Goal: Information Seeking & Learning: Learn about a topic

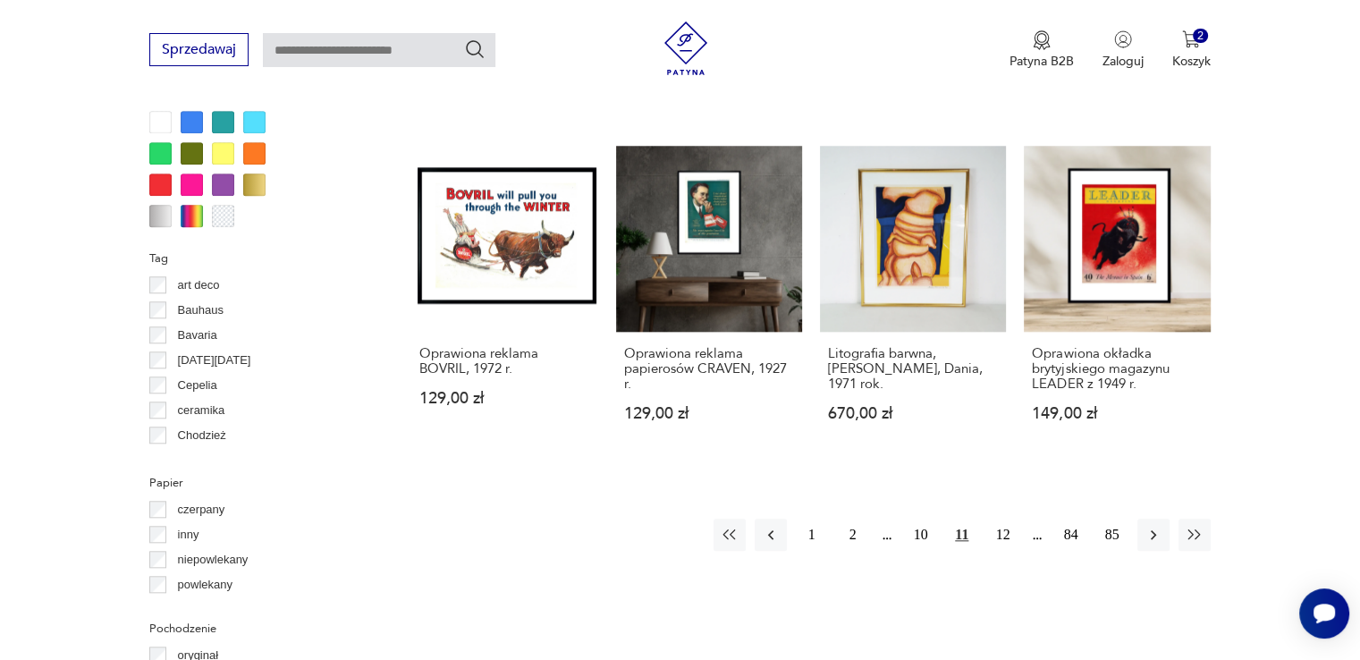
scroll to position [1672, 0]
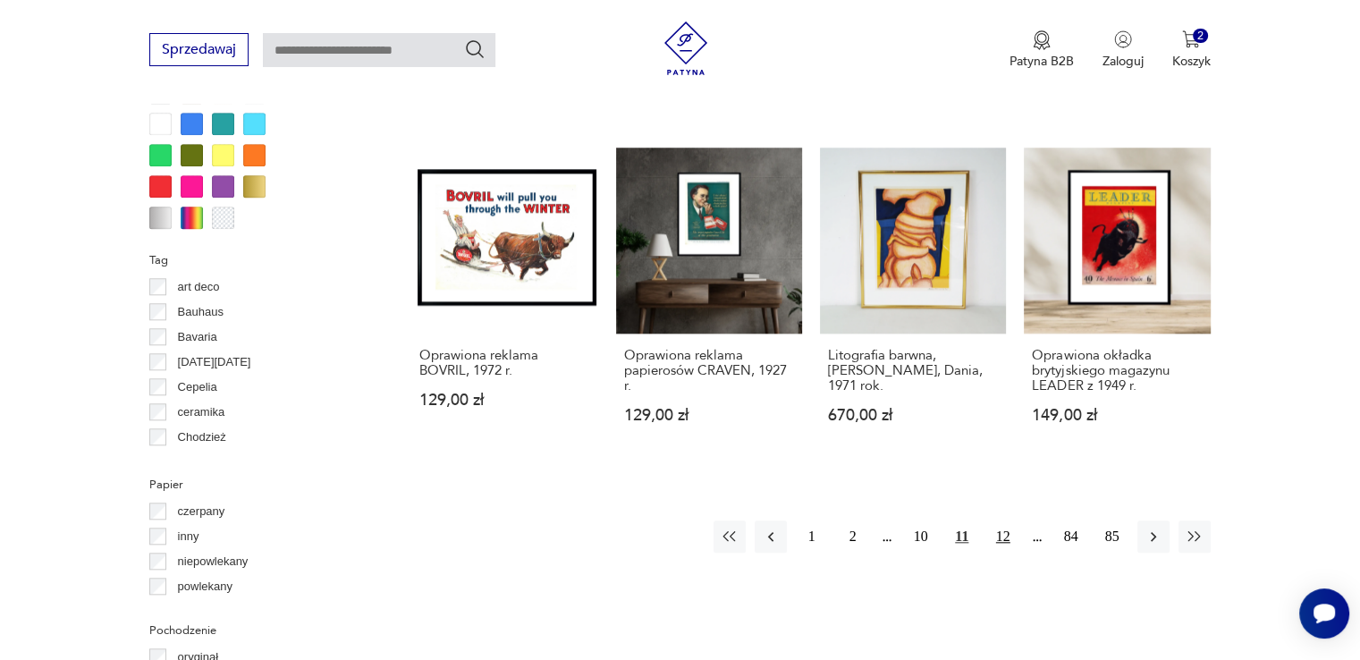
click at [1005, 532] on button "12" at bounding box center [1003, 536] width 32 height 32
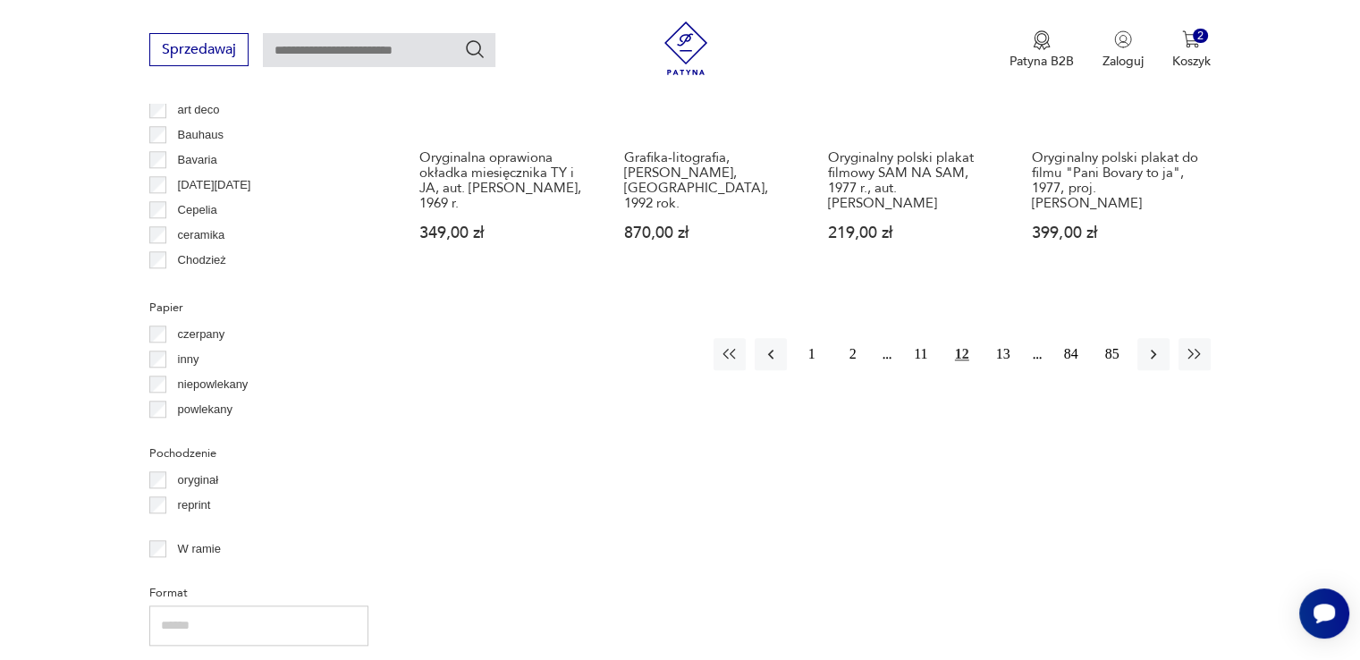
scroll to position [1851, 0]
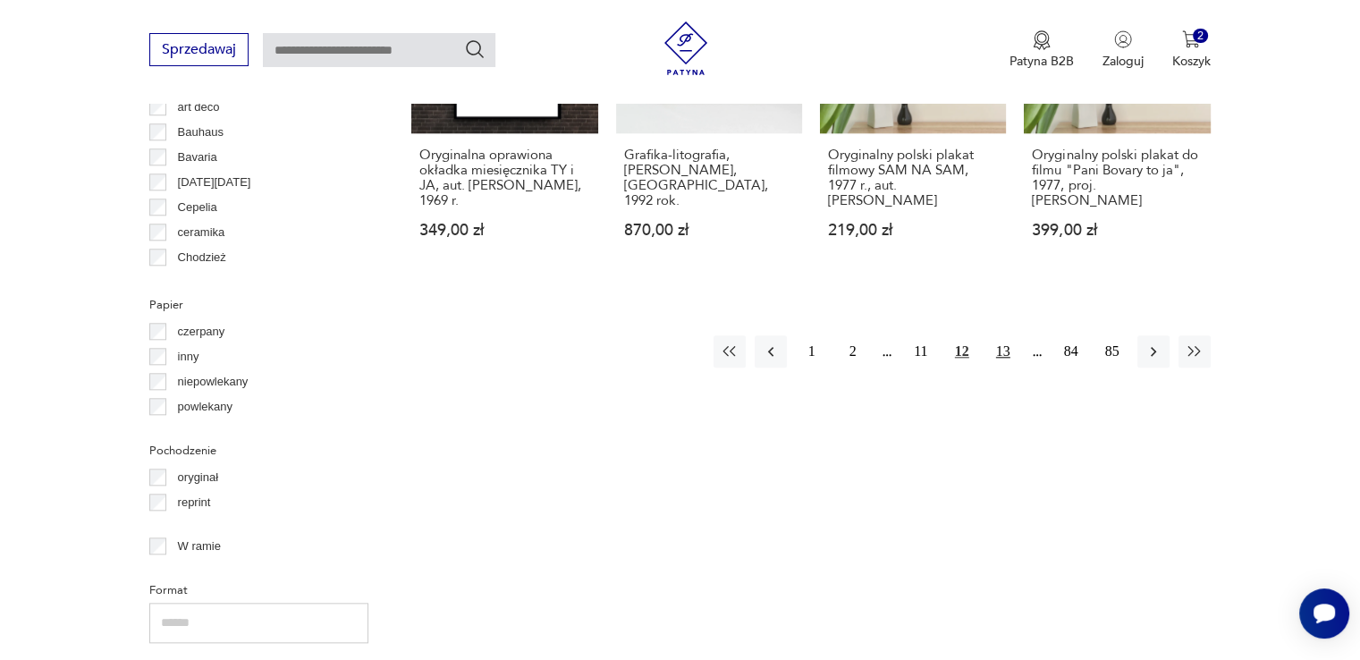
click at [1000, 344] on button "13" at bounding box center [1003, 351] width 32 height 32
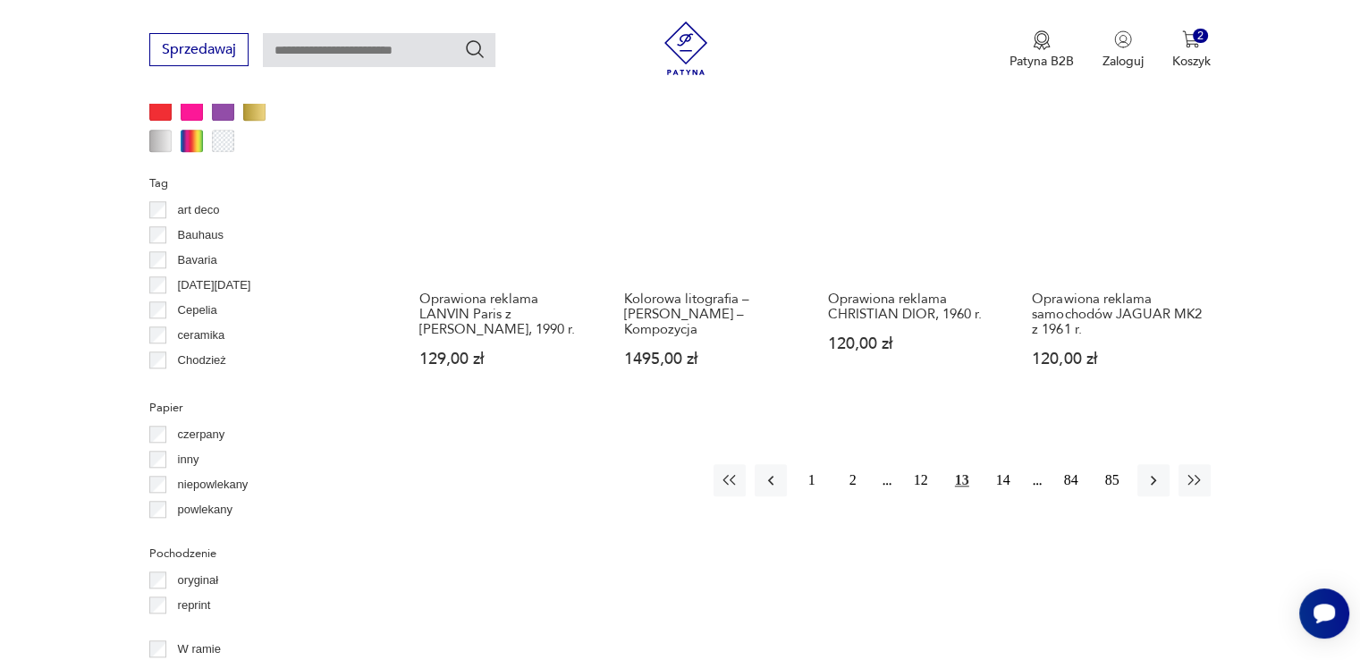
scroll to position [1761, 0]
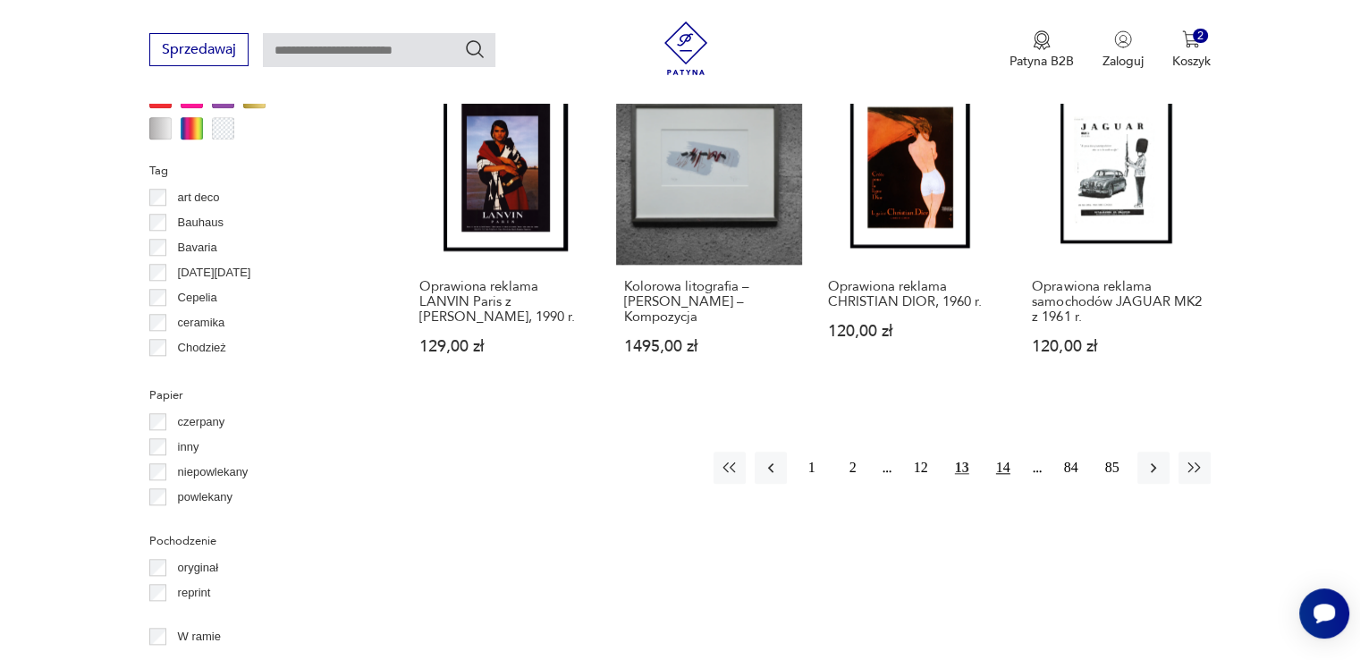
click at [1007, 451] on button "14" at bounding box center [1003, 467] width 32 height 32
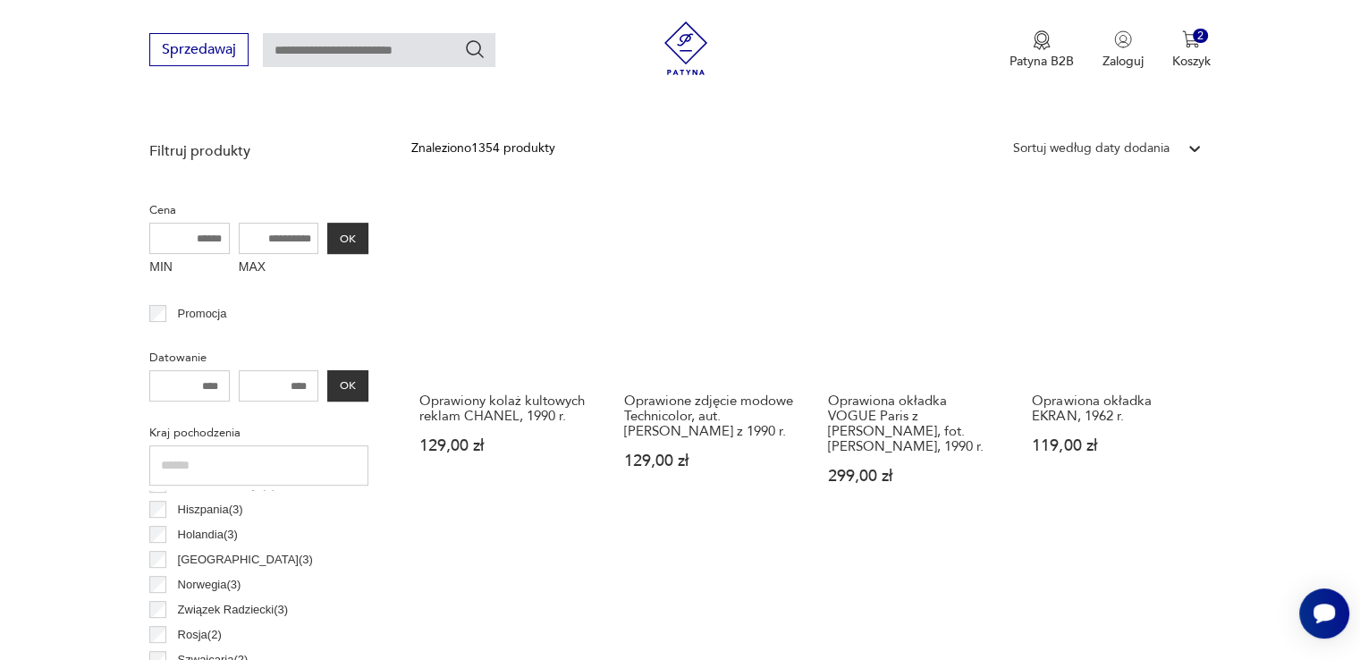
scroll to position [332, 0]
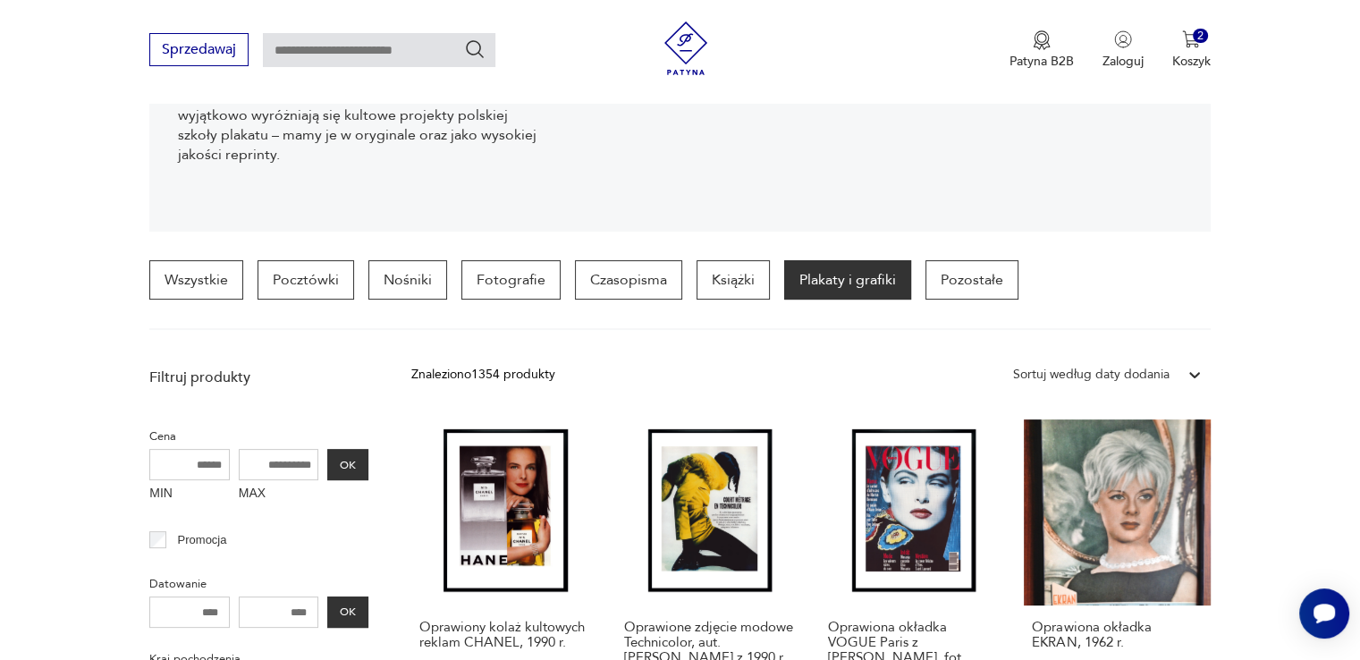
click at [386, 45] on input "text" at bounding box center [379, 50] width 232 height 34
type input "******"
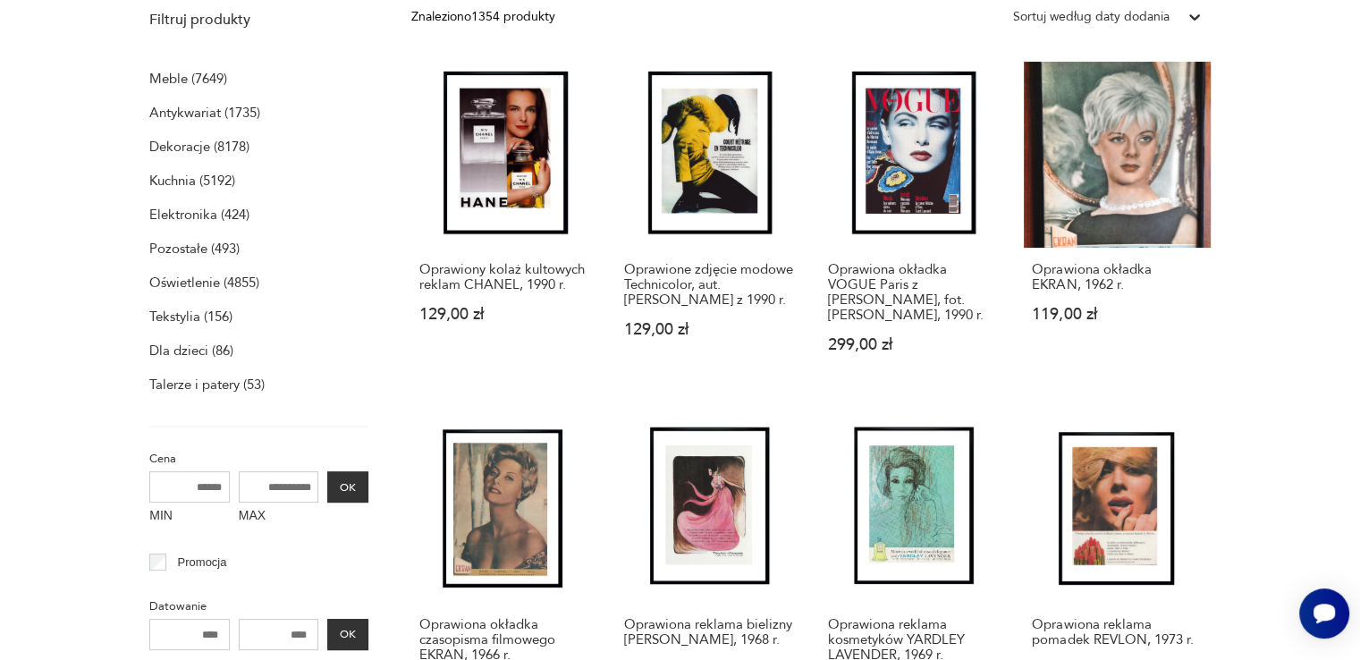
scroll to position [0, 0]
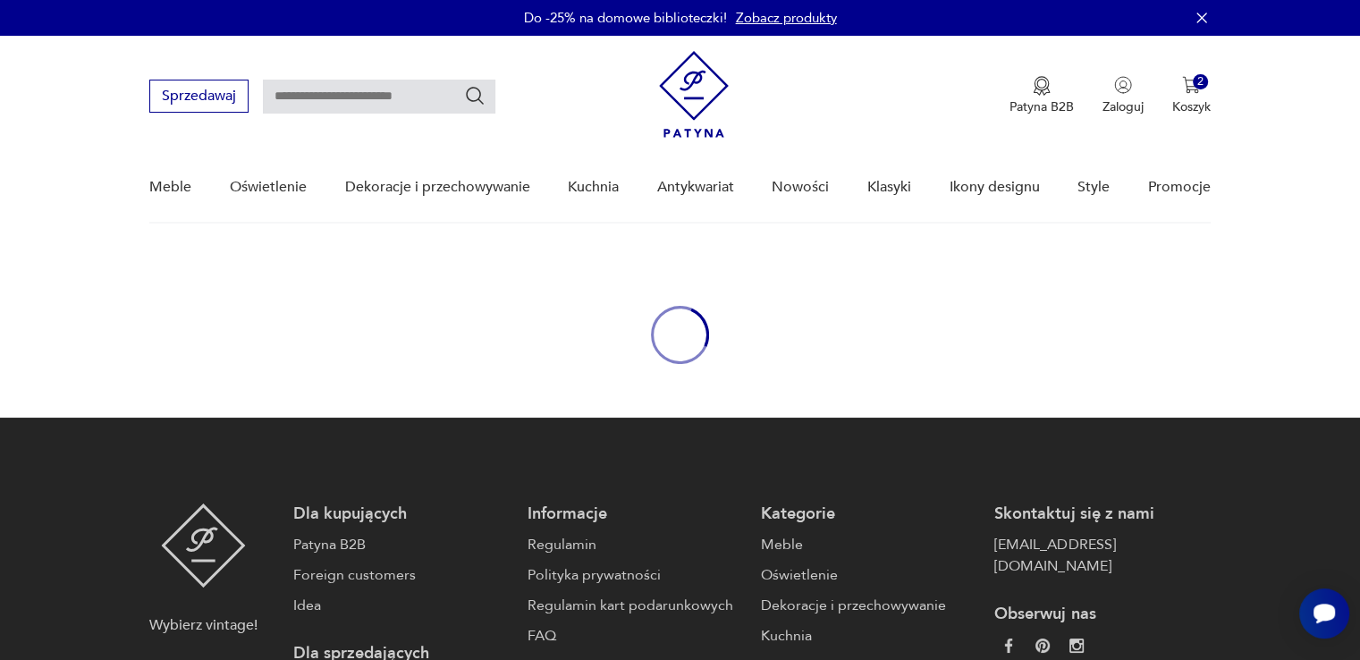
type input "******"
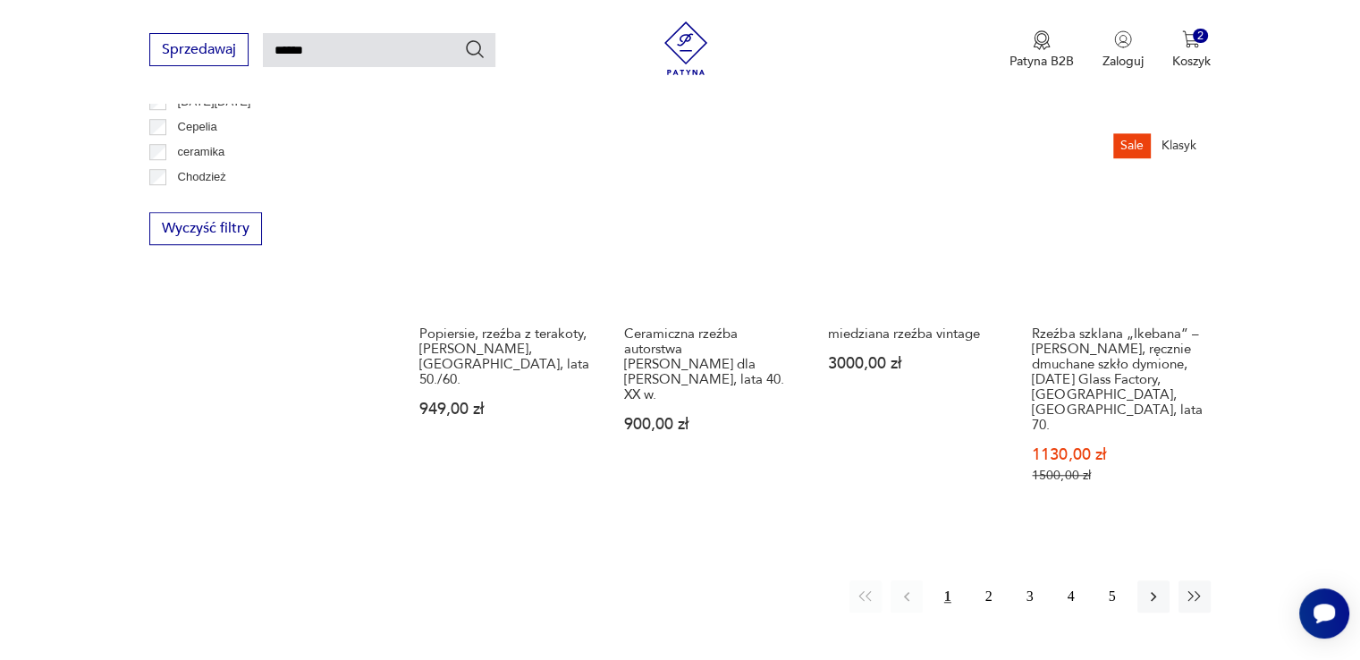
scroll to position [1571, 0]
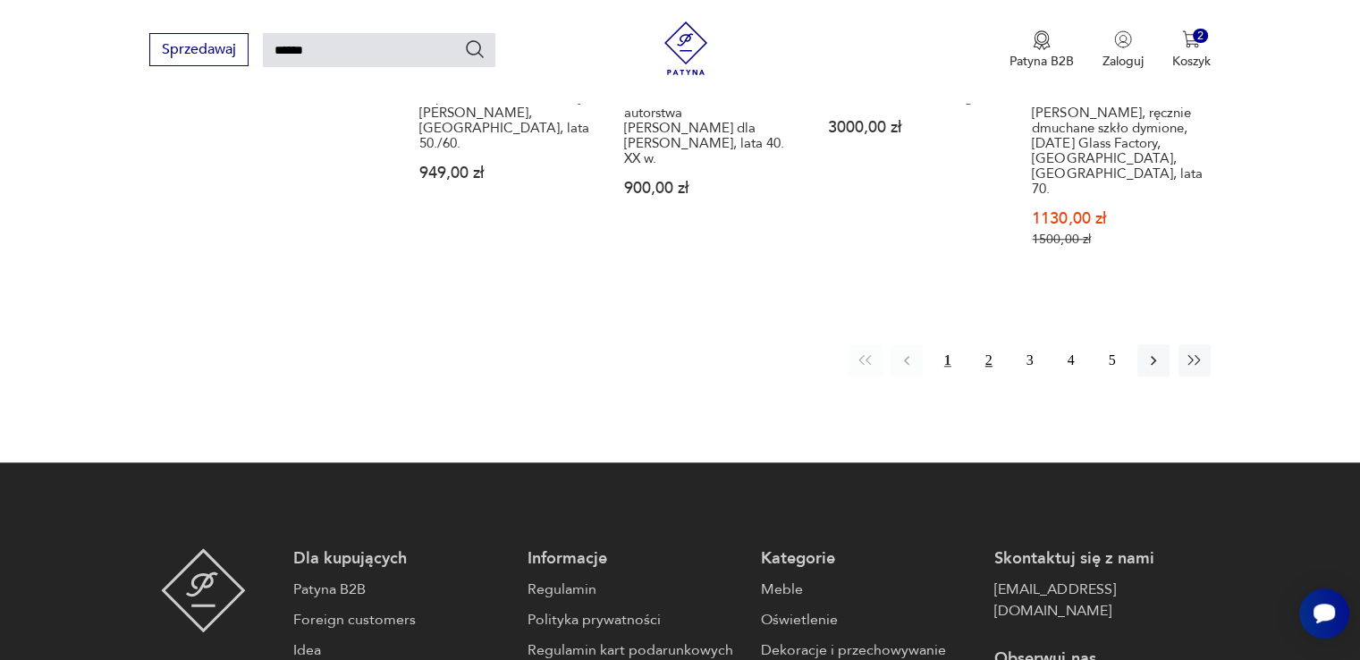
click at [984, 344] on button "2" at bounding box center [989, 360] width 32 height 32
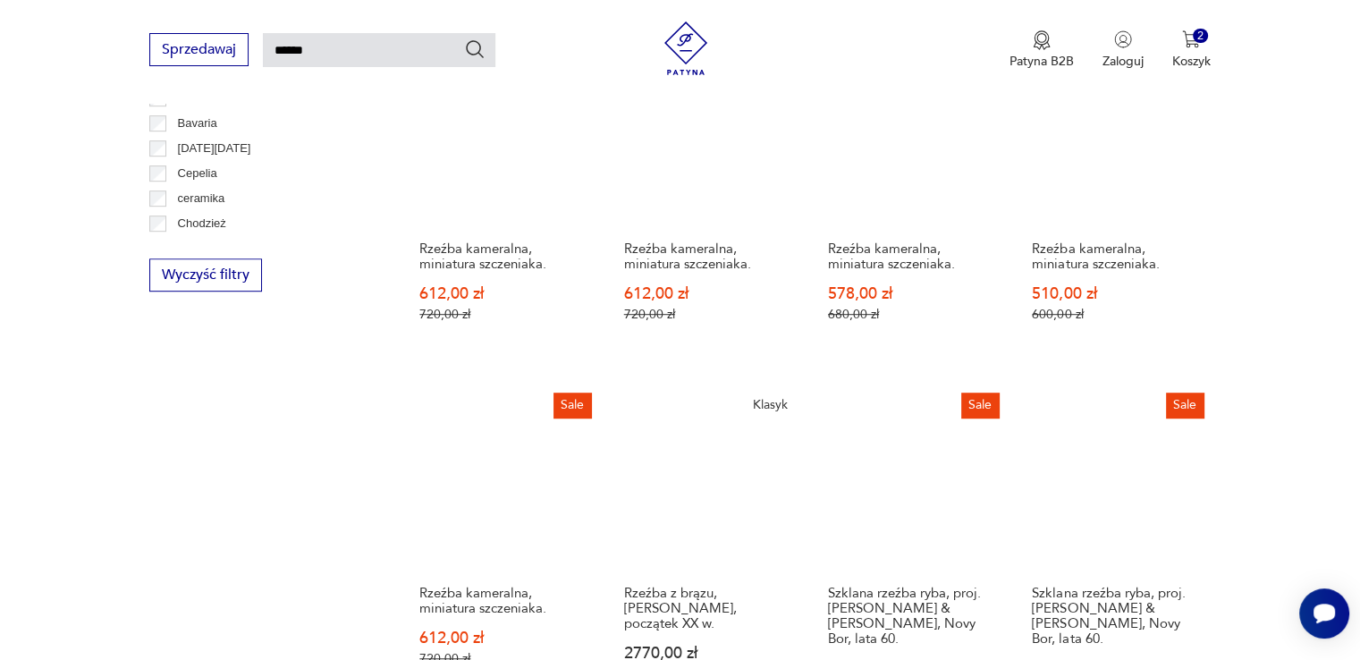
scroll to position [1315, 0]
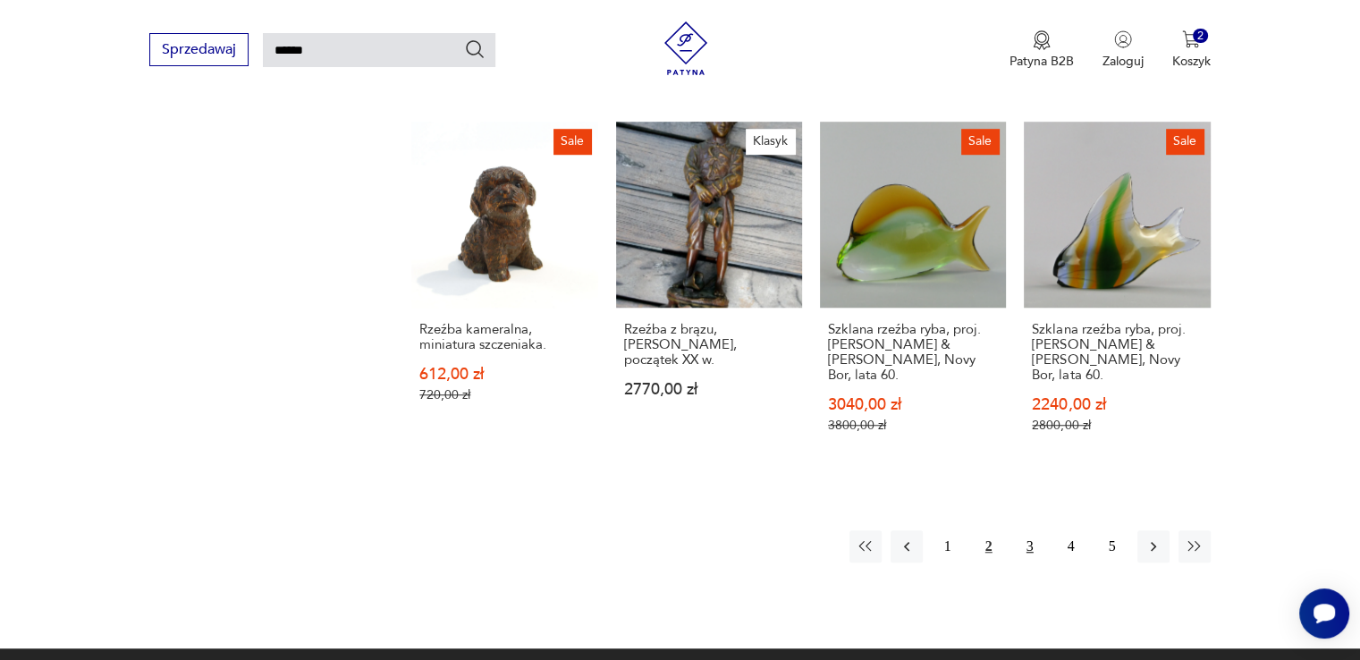
click at [1035, 530] on button "3" at bounding box center [1030, 546] width 32 height 32
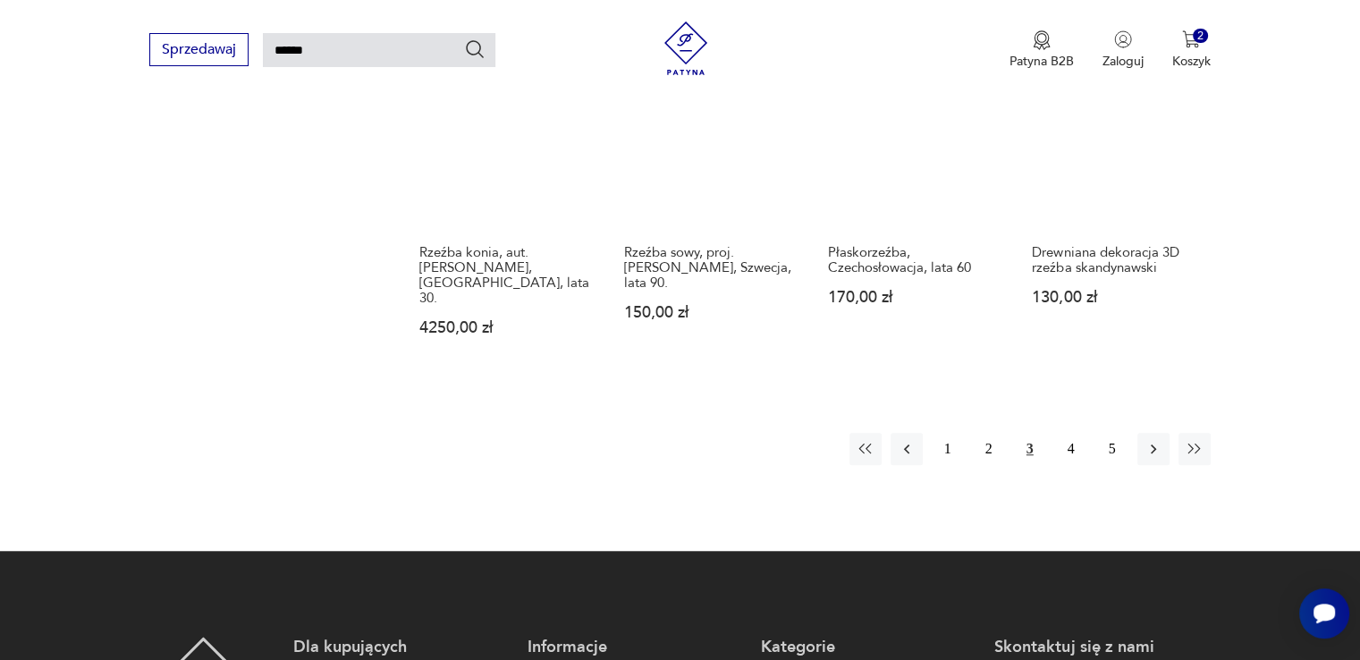
scroll to position [1404, 0]
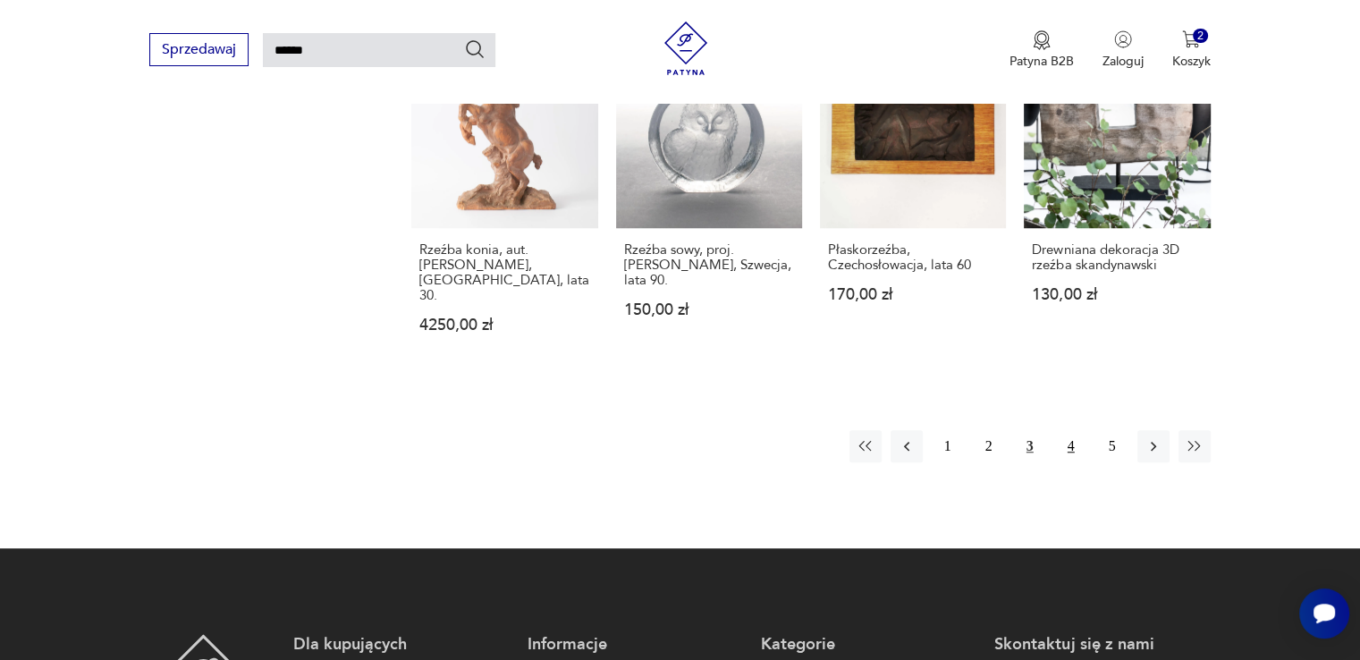
click at [1076, 430] on button "4" at bounding box center [1071, 446] width 32 height 32
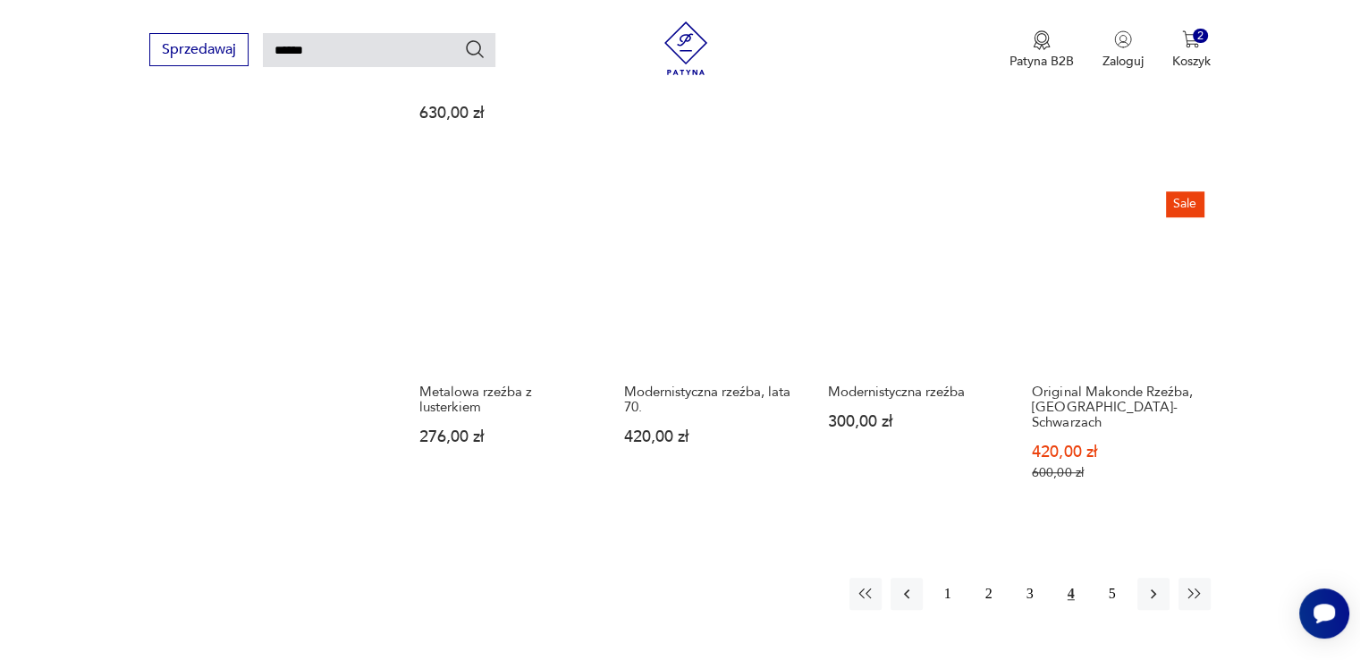
scroll to position [1226, 0]
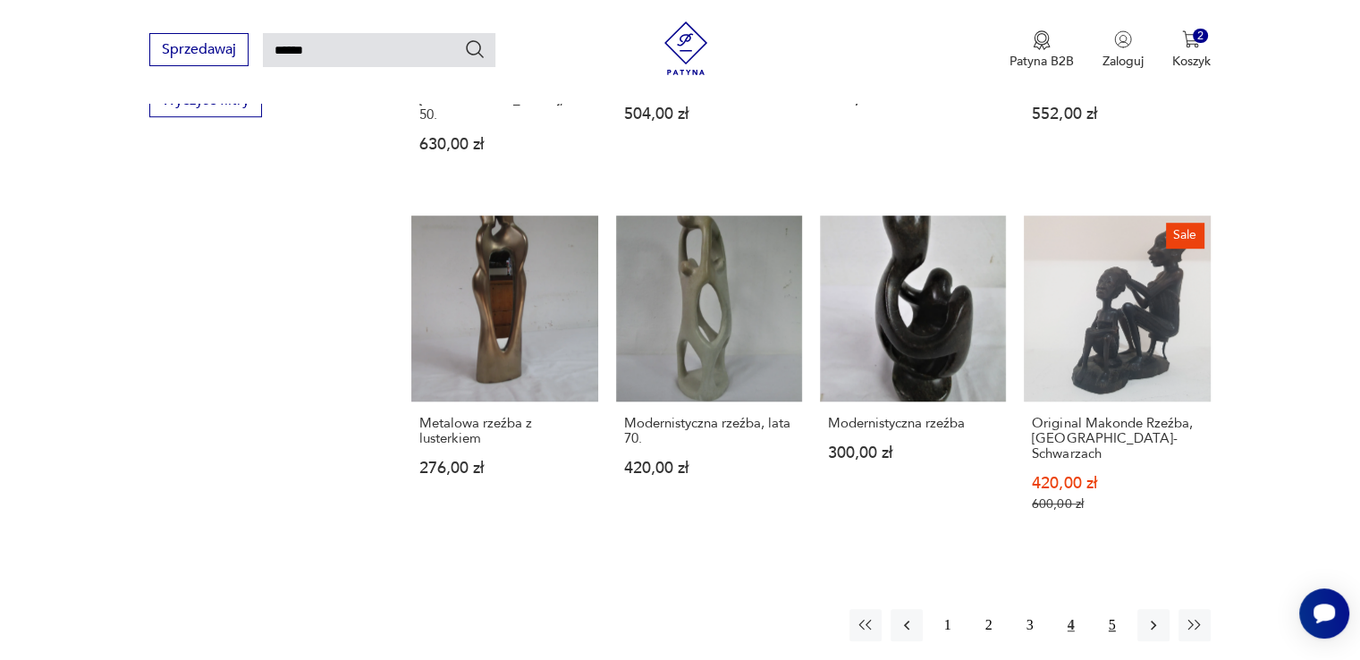
click at [1109, 609] on button "5" at bounding box center [1112, 625] width 32 height 32
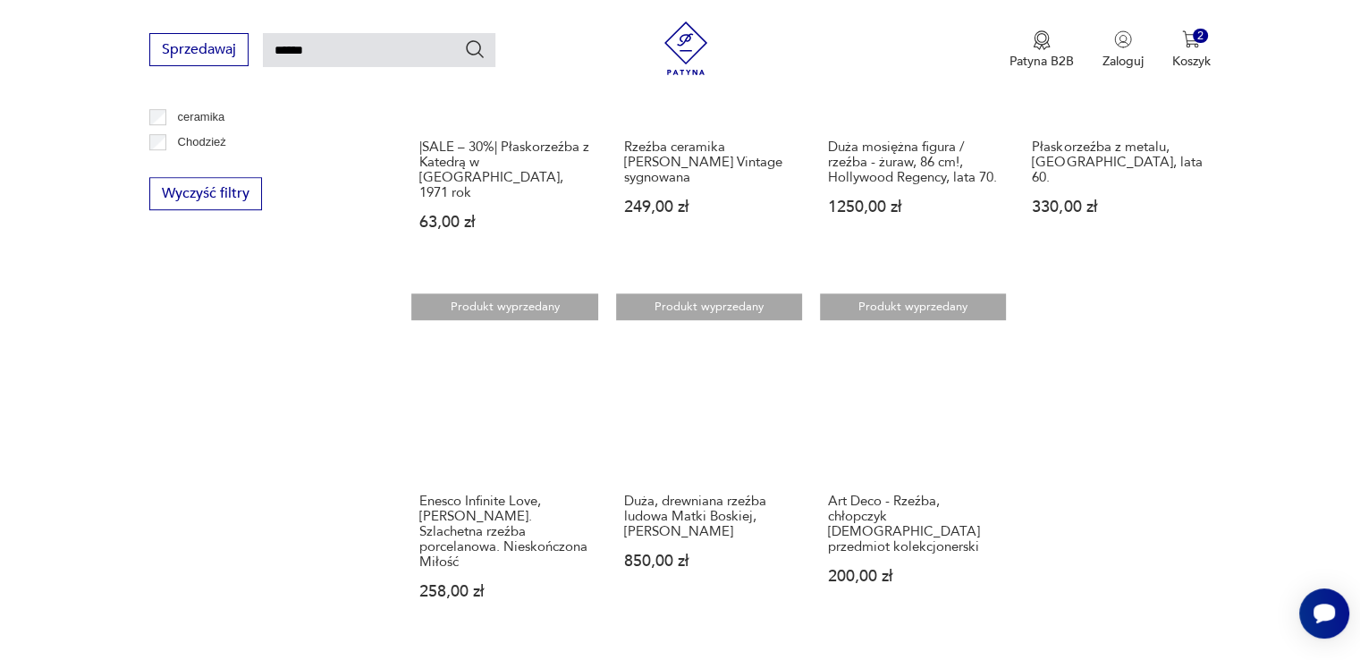
scroll to position [1136, 0]
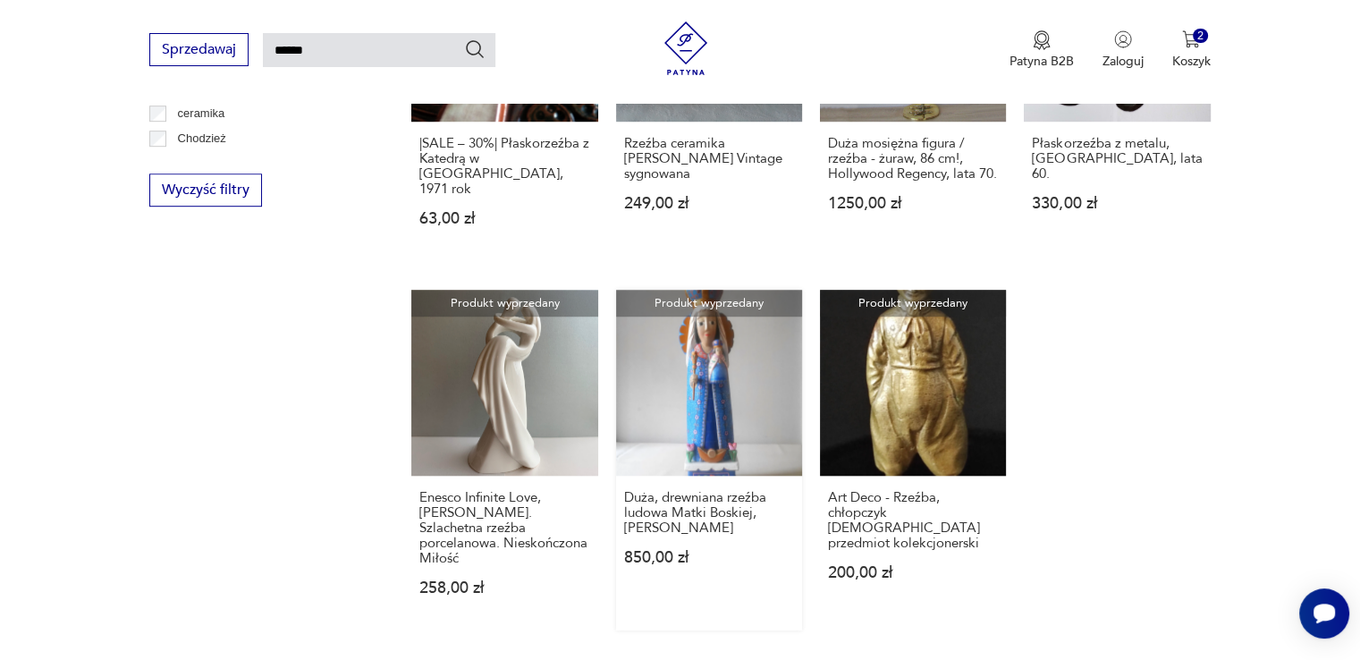
click at [712, 411] on link "Produkt wyprzedany Duża, drewniana rzeźba ludowa Matki Boskiej, [PERSON_NAME] 8…" at bounding box center [709, 460] width 186 height 341
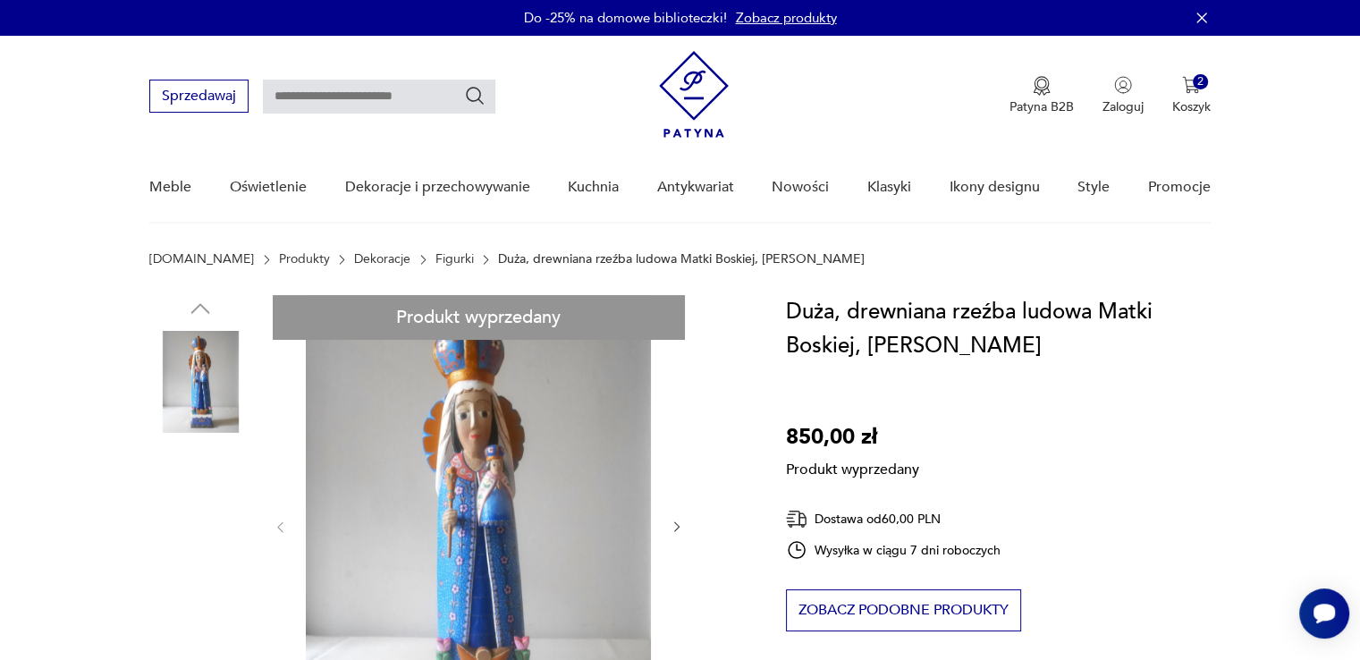
scroll to position [89, 0]
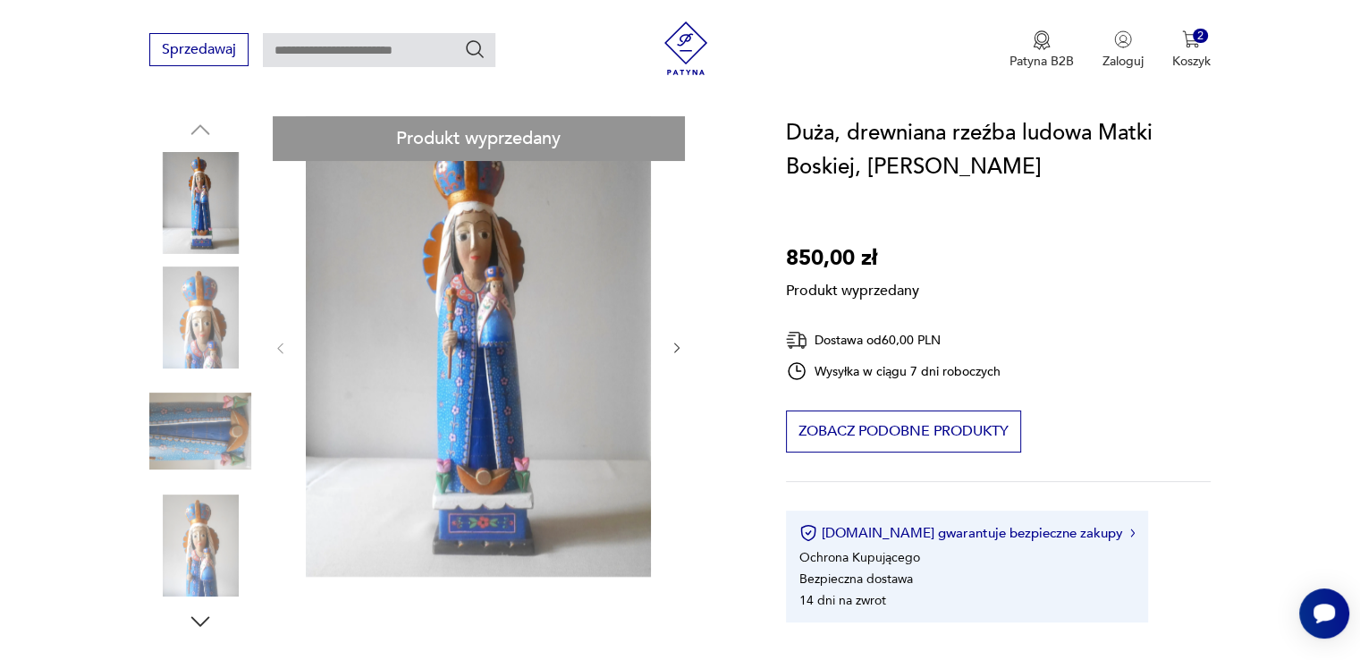
click at [204, 618] on div "Produkt wyprzedany Opis produktu Duża rzeźba Matki Boskiej z Dzieciątkiem Jezus…" at bounding box center [446, 599] width 594 height 967
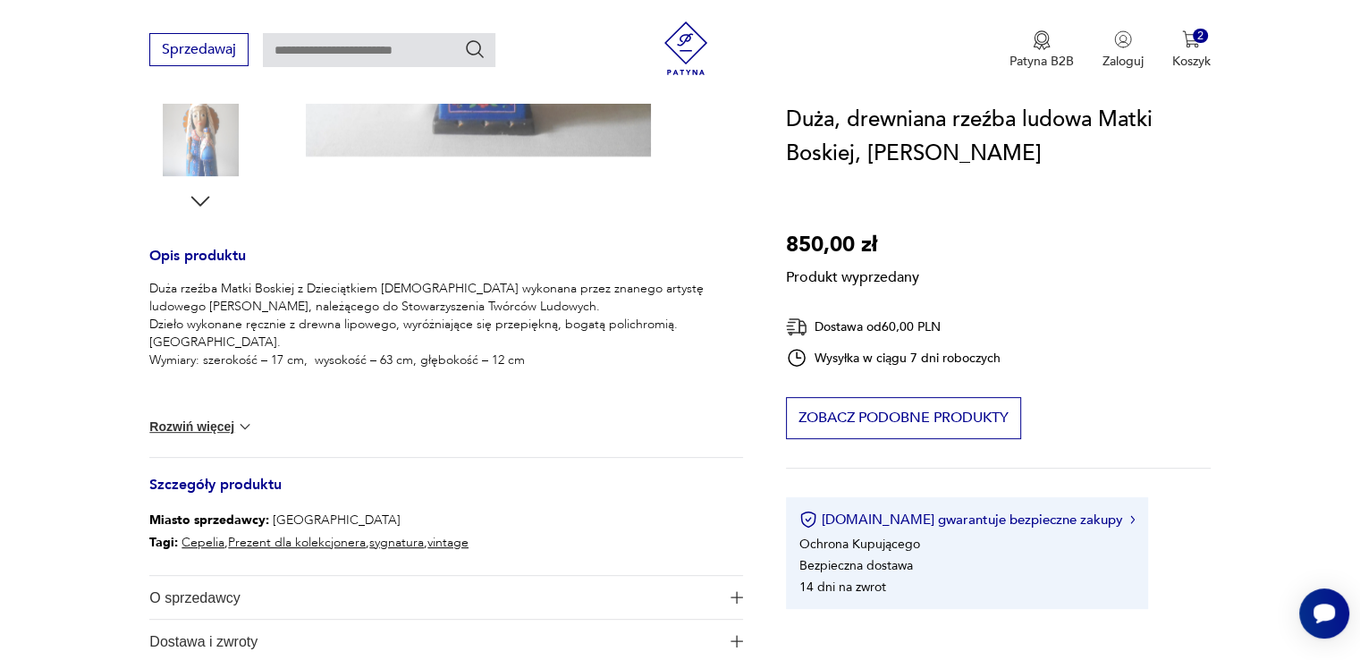
scroll to position [626, 0]
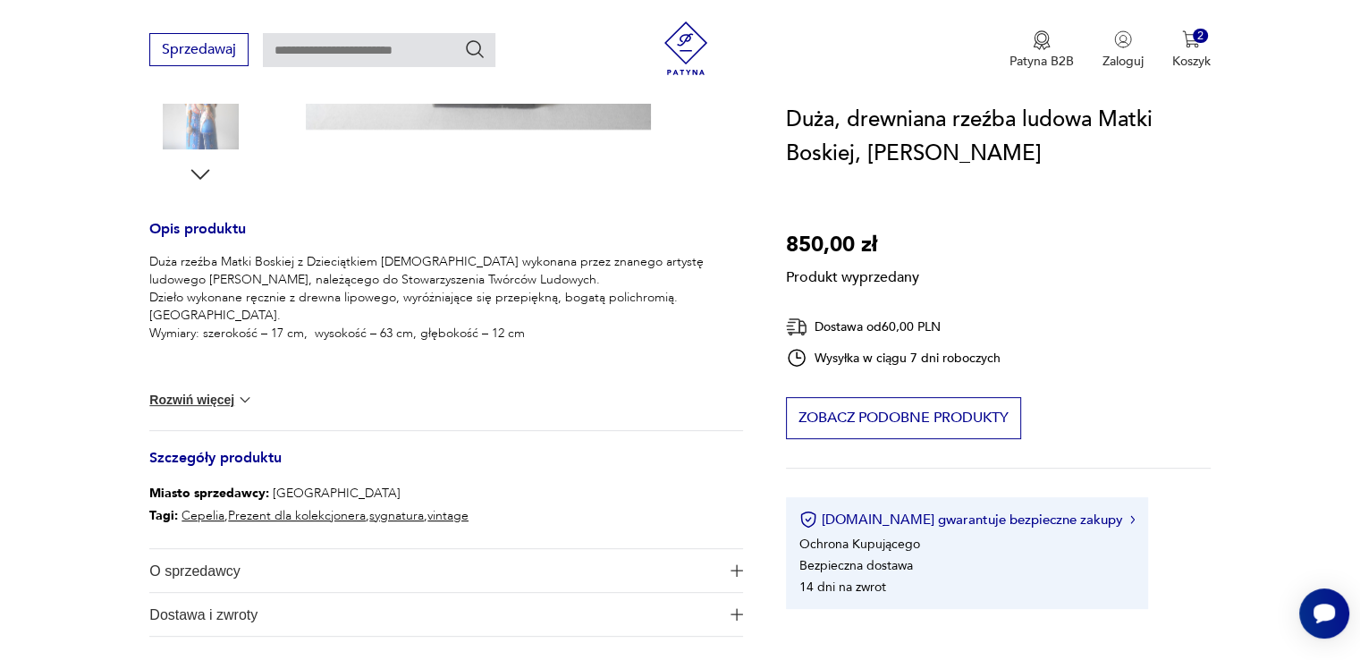
click at [237, 401] on img at bounding box center [245, 400] width 18 height 18
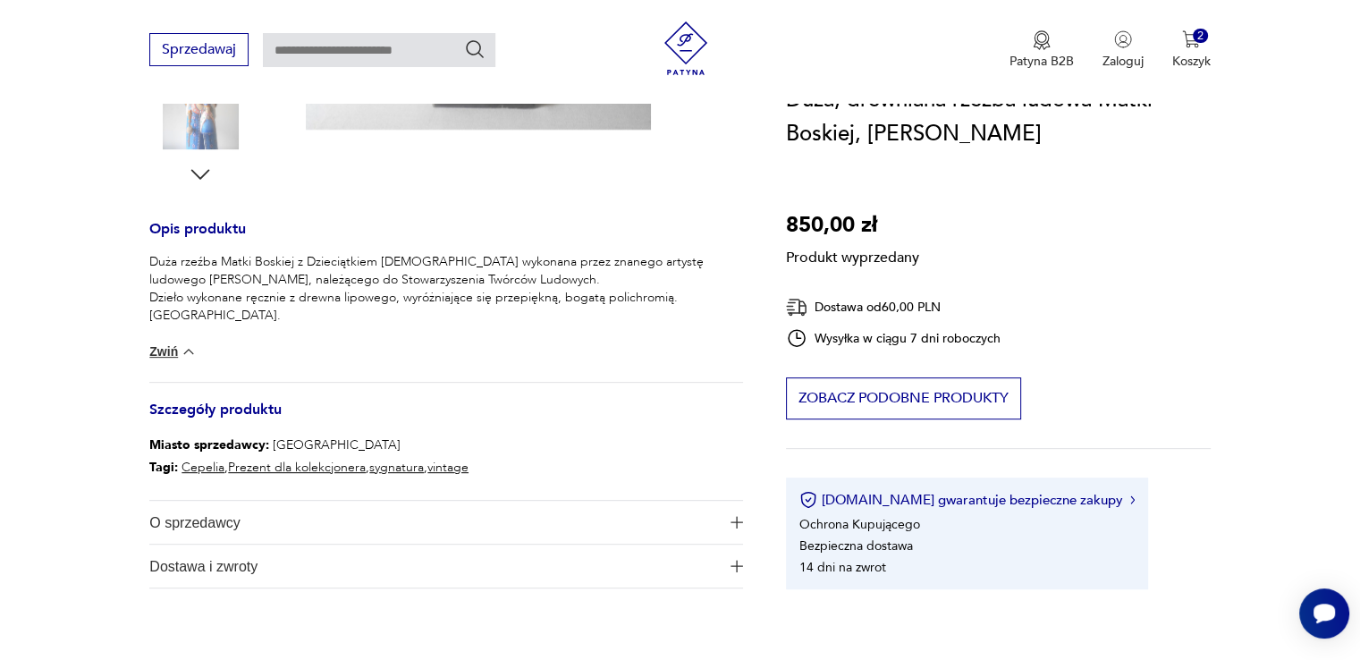
click at [184, 349] on img at bounding box center [189, 351] width 18 height 18
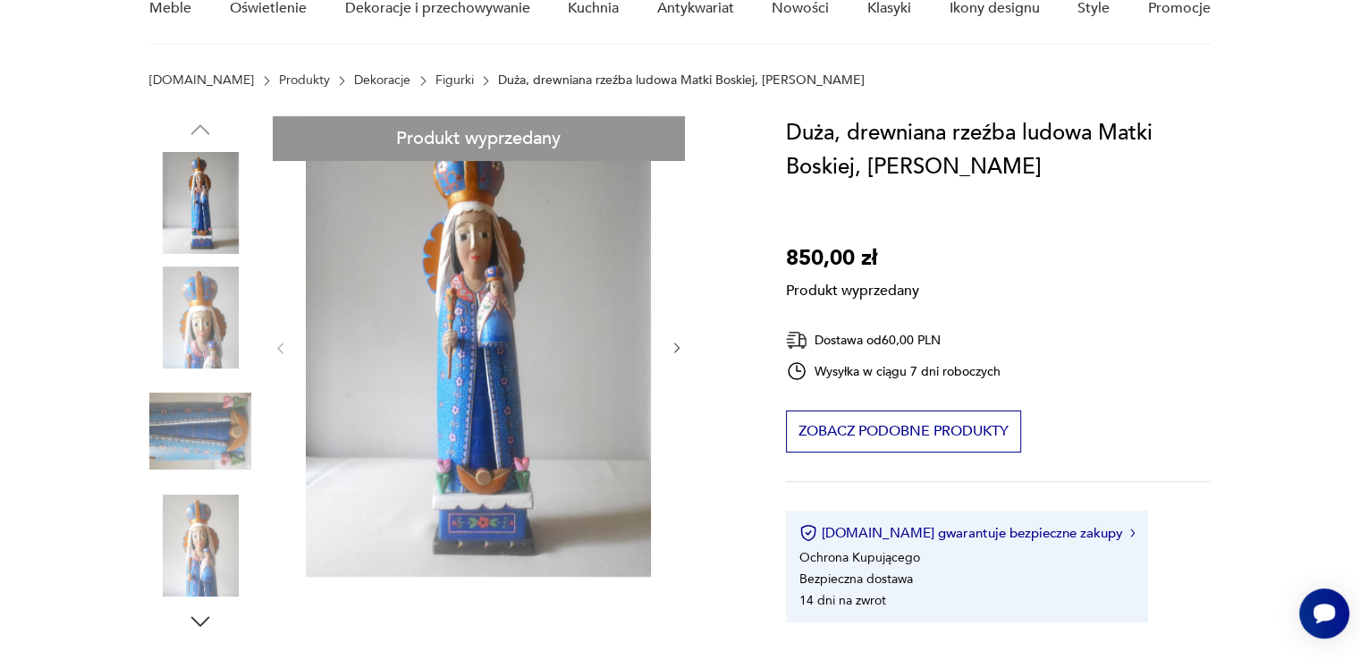
scroll to position [0, 0]
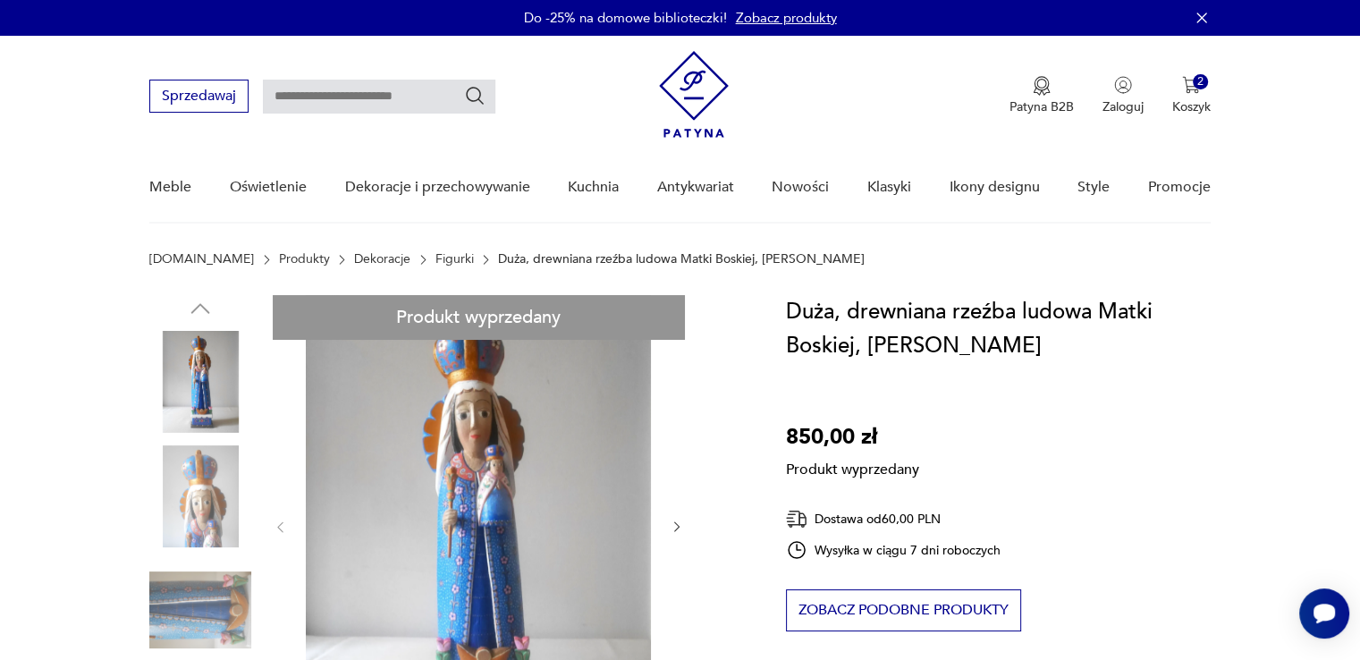
click at [316, 97] on input "text" at bounding box center [379, 97] width 232 height 34
type input "*******"
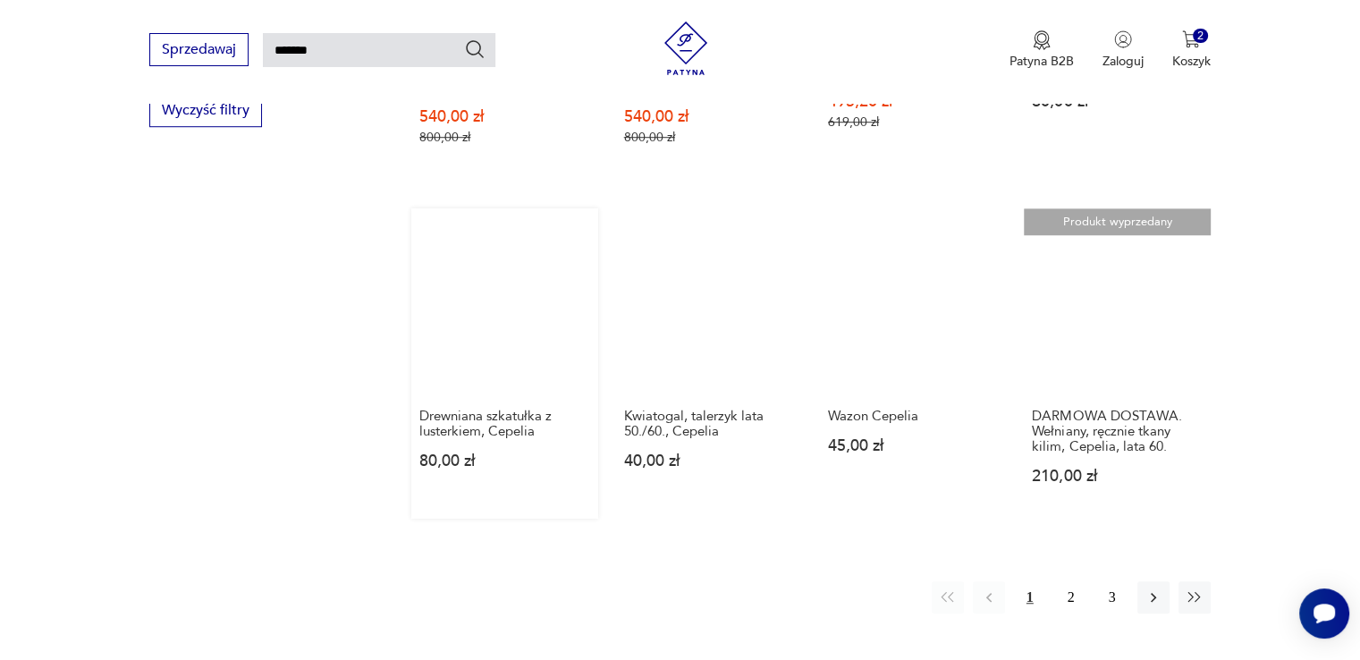
scroll to position [1315, 0]
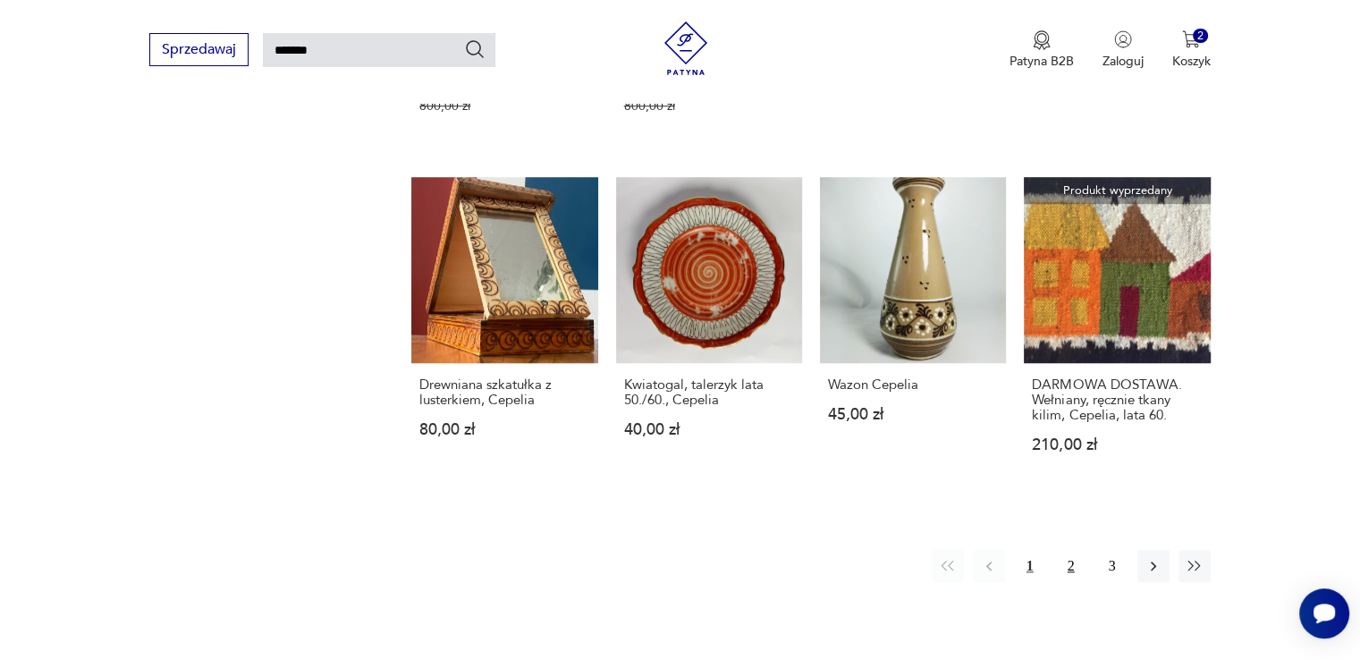
click at [1066, 550] on button "2" at bounding box center [1071, 566] width 32 height 32
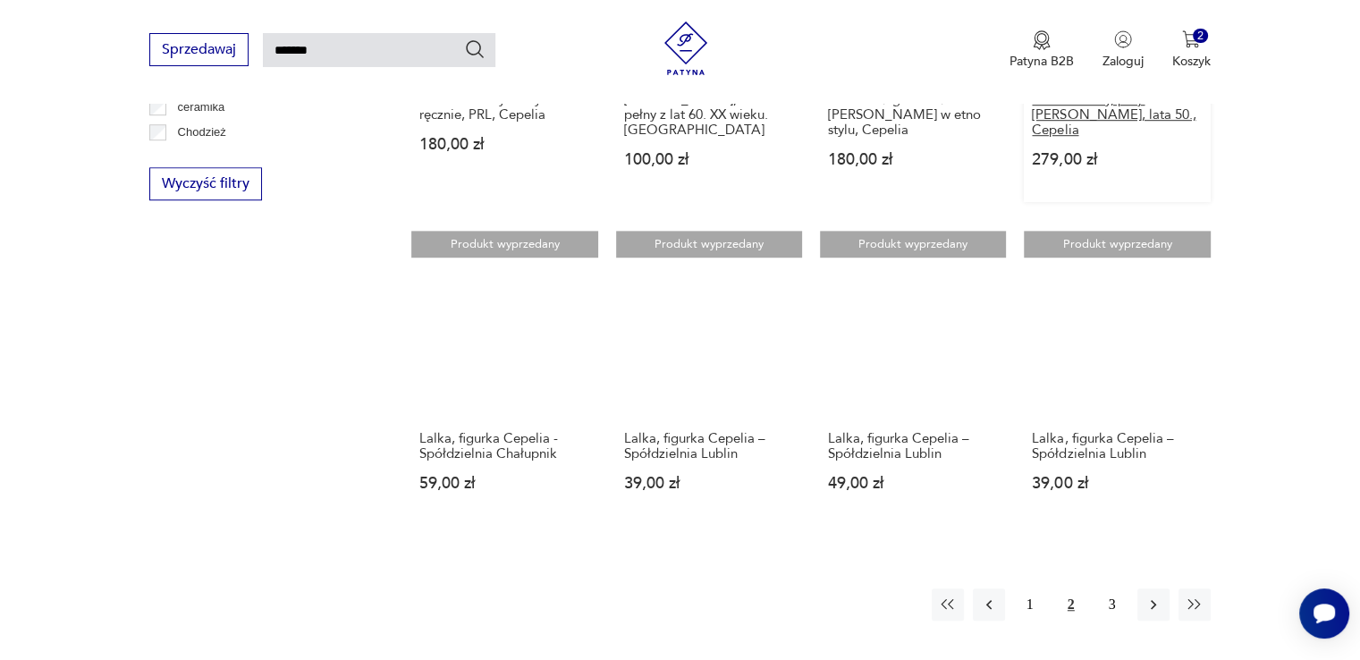
scroll to position [1226, 0]
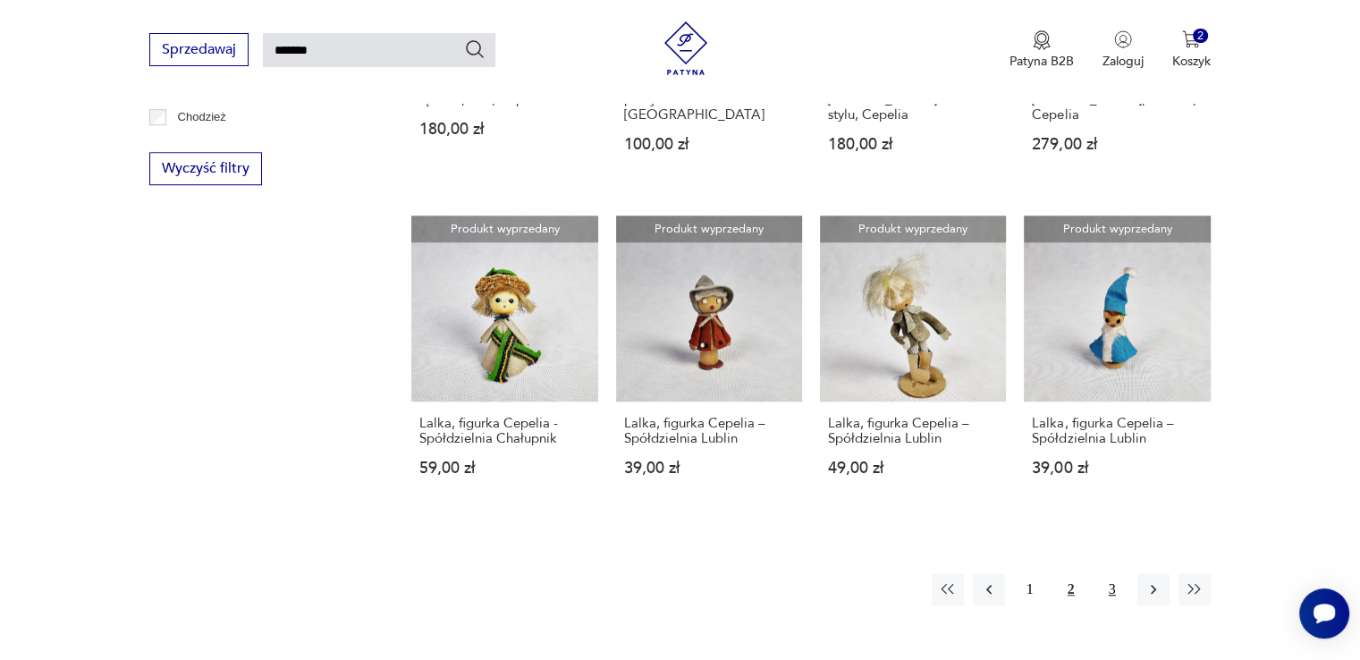
click at [1116, 573] on button "3" at bounding box center [1112, 589] width 32 height 32
